Goal: Information Seeking & Learning: Learn about a topic

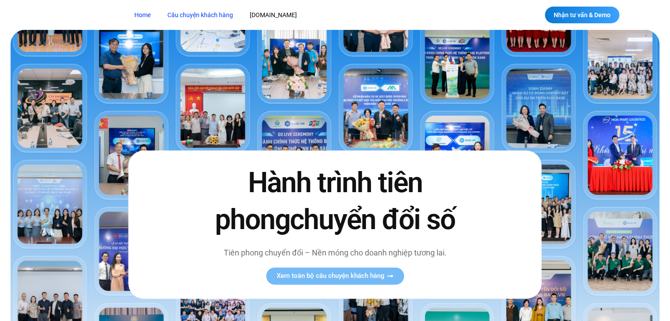
click at [202, 10] on link "Câu chuyện khách hàng" at bounding box center [200, 15] width 79 height 16
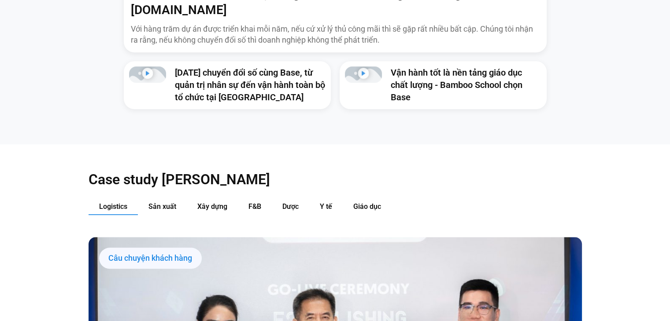
scroll to position [802, 0]
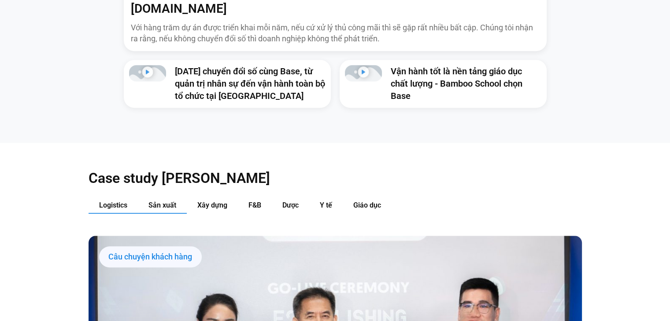
click at [164, 201] on span "Sản xuất" at bounding box center [162, 205] width 28 height 8
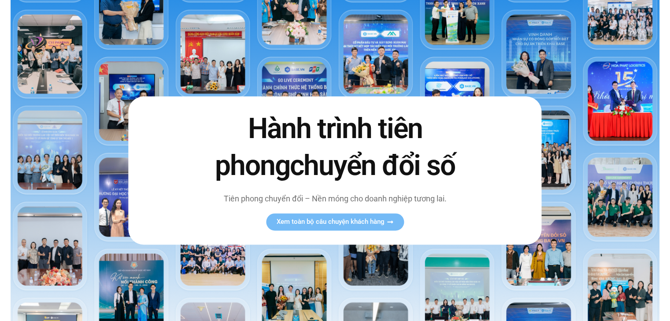
scroll to position [0, 0]
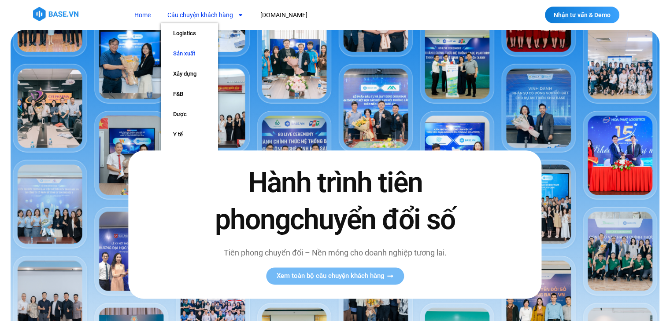
click at [188, 52] on link "Sản xuất" at bounding box center [189, 54] width 57 height 20
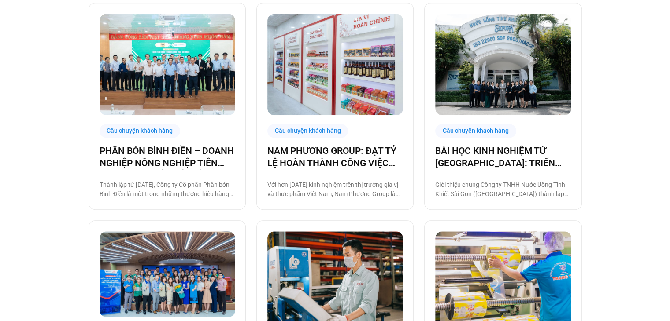
scroll to position [915, 0]
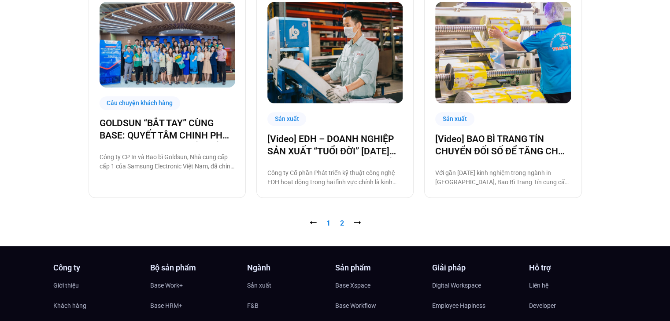
click at [342, 222] on link "Trang 2" at bounding box center [342, 223] width 4 height 8
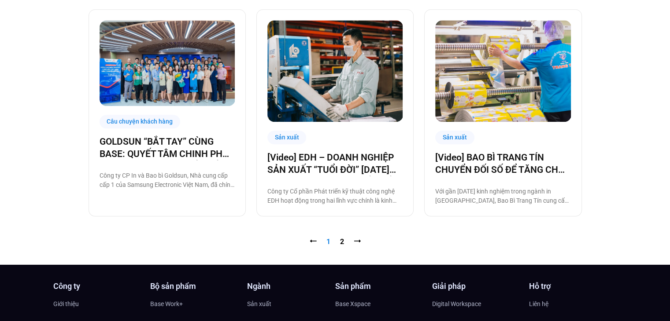
scroll to position [897, 0]
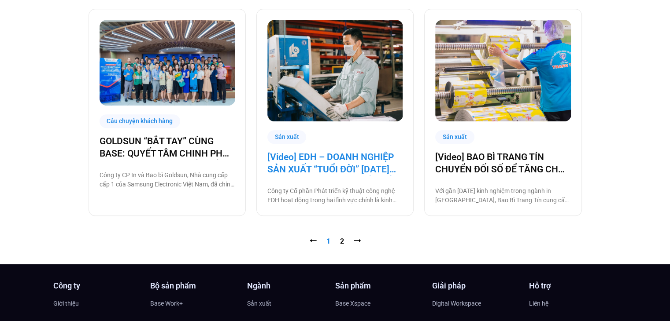
click at [317, 159] on link "[Video] EDH – DOANH NGHIỆP SẢN XUẤT “TUỔI ĐỜI” 30 NĂM VÀ CÂU CHUYỆN CHUYỂN ĐỔI …" at bounding box center [334, 163] width 135 height 25
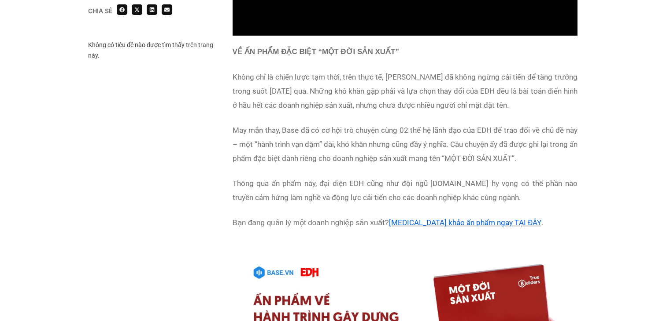
scroll to position [998, 0]
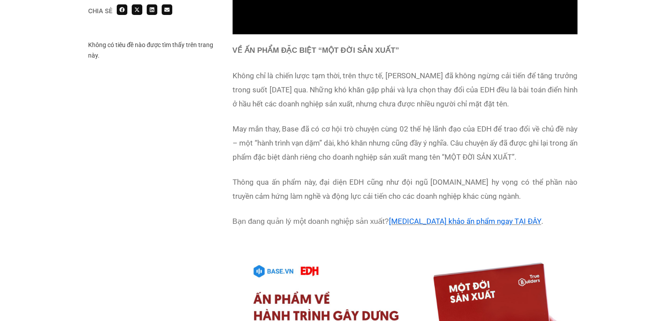
click at [148, 170] on div "Chia sẻ Không có tiêu đề nào được tìm thấy trên trang này. Chia sẻ ." at bounding box center [334, 16] width 493 height 861
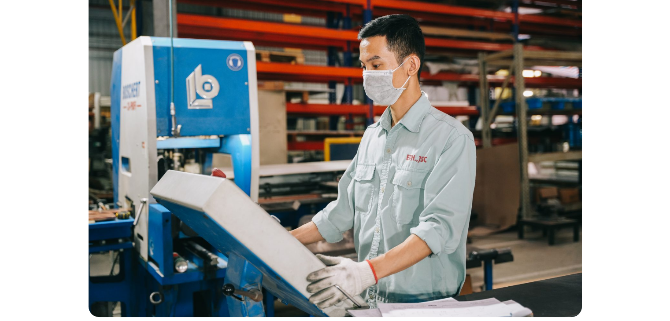
scroll to position [174, 0]
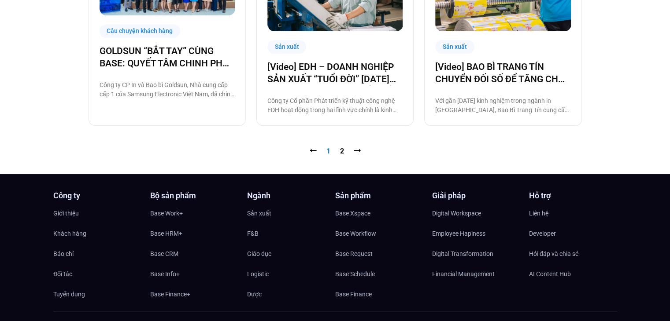
scroll to position [988, 0]
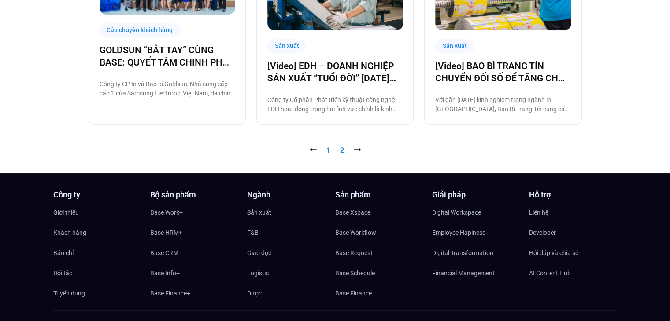
click at [341, 146] on link "Trang 2" at bounding box center [342, 150] width 4 height 8
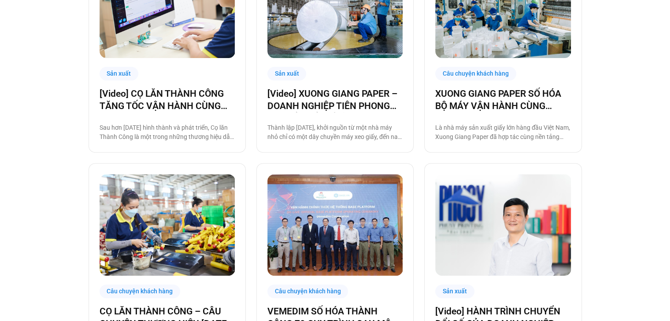
scroll to position [307, 0]
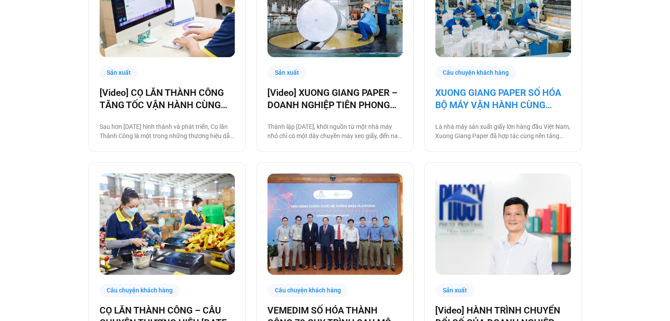
click at [446, 93] on link "XUONG GIANG PAPER SỐ HÓA BỘ MÁY VẬN HÀNH CÙNG [DOMAIN_NAME]" at bounding box center [502, 99] width 135 height 25
